Goal: Use online tool/utility: Utilize a website feature to perform a specific function

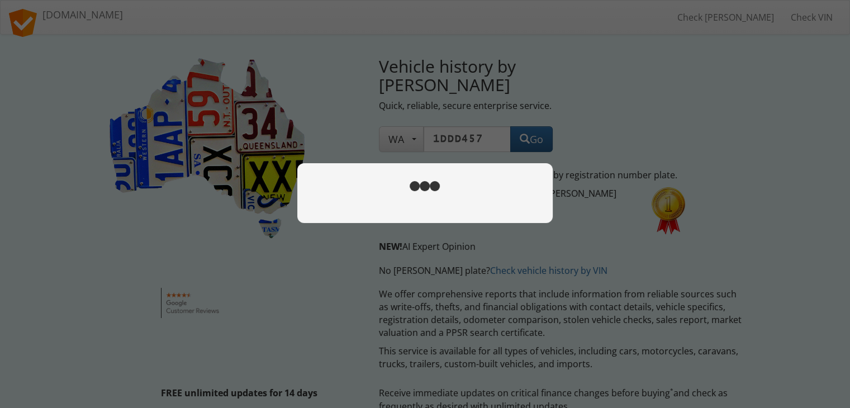
type input "1ddd457"
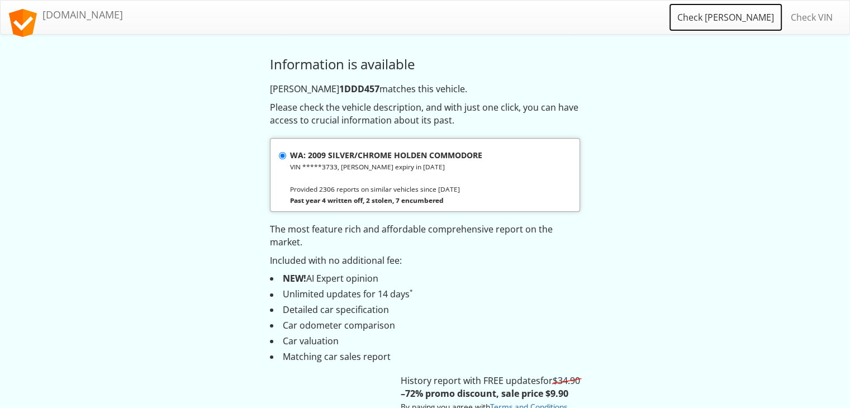
click at [738, 22] on link "Check [PERSON_NAME]" at bounding box center [725, 17] width 113 height 28
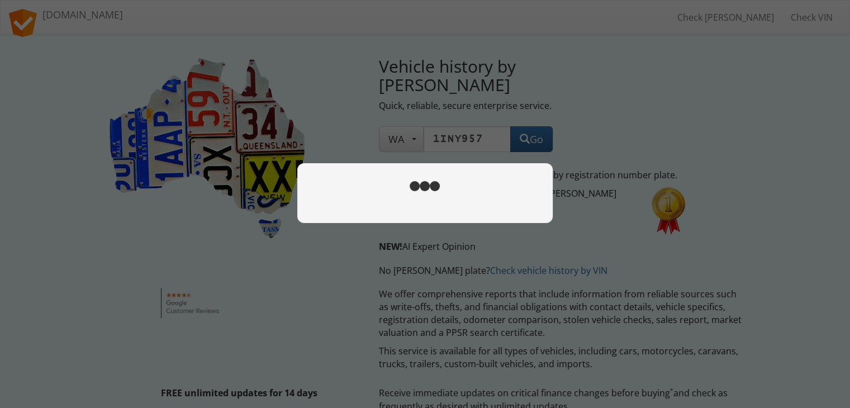
type input "1iny957"
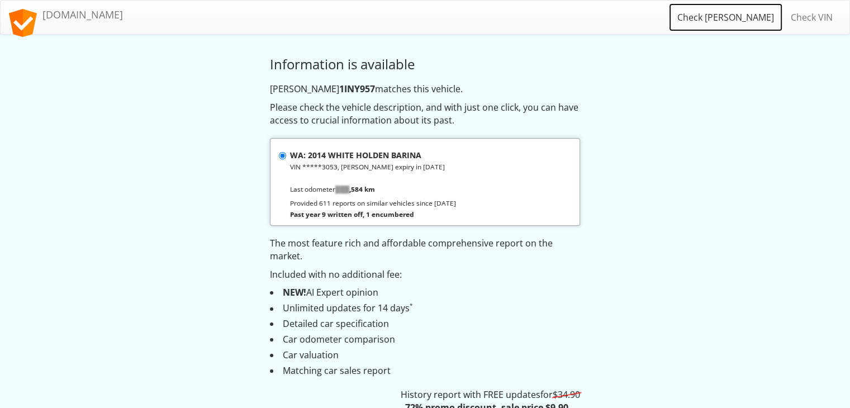
click at [757, 20] on link "Check [PERSON_NAME]" at bounding box center [725, 17] width 113 height 28
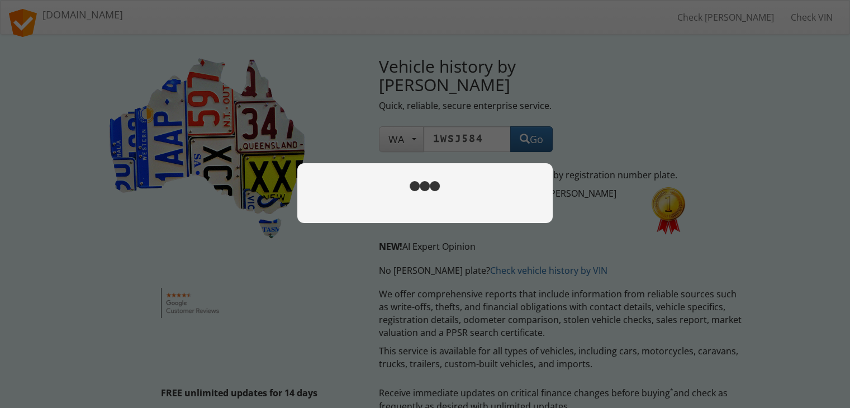
type input "1WSJ584"
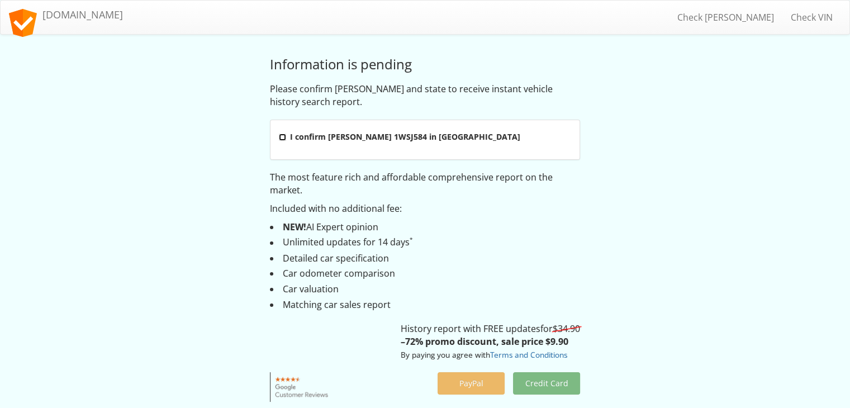
click at [284, 137] on input "I confirm rego 1WSJ584 in Western Australia" at bounding box center [282, 137] width 7 height 7
checkbox input "true"
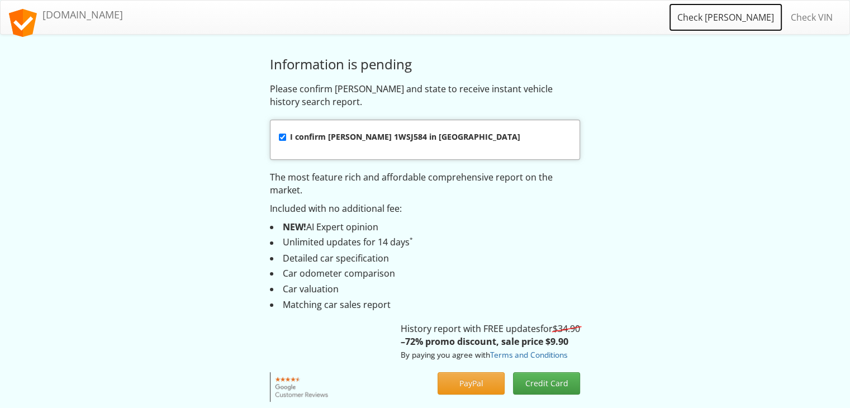
click at [765, 18] on link "Check [PERSON_NAME]" at bounding box center [725, 17] width 113 height 28
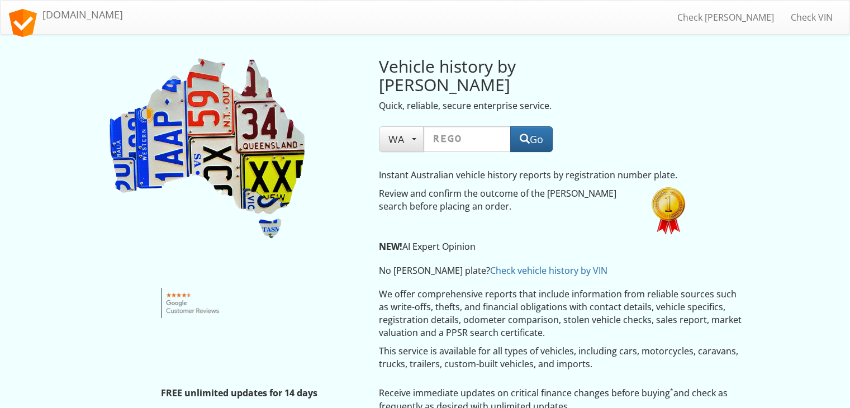
click at [459, 126] on input "text" at bounding box center [467, 139] width 87 height 26
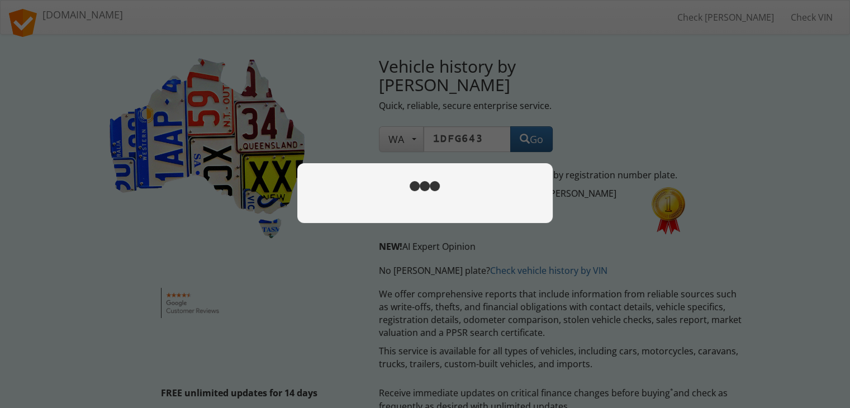
type input "1DFG643"
